Goal: Task Accomplishment & Management: Manage account settings

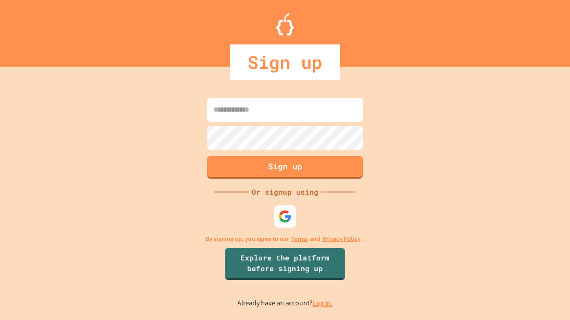
click at [323, 303] on link "Log in." at bounding box center [322, 303] width 20 height 9
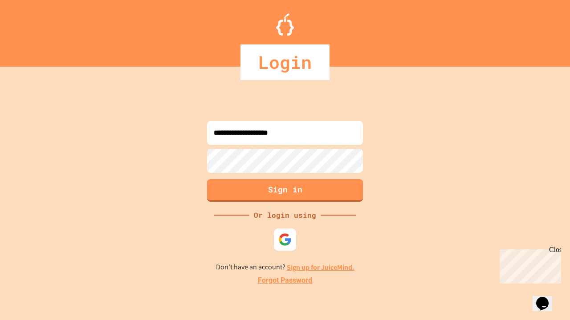
type input "**********"
